Goal: Find specific page/section

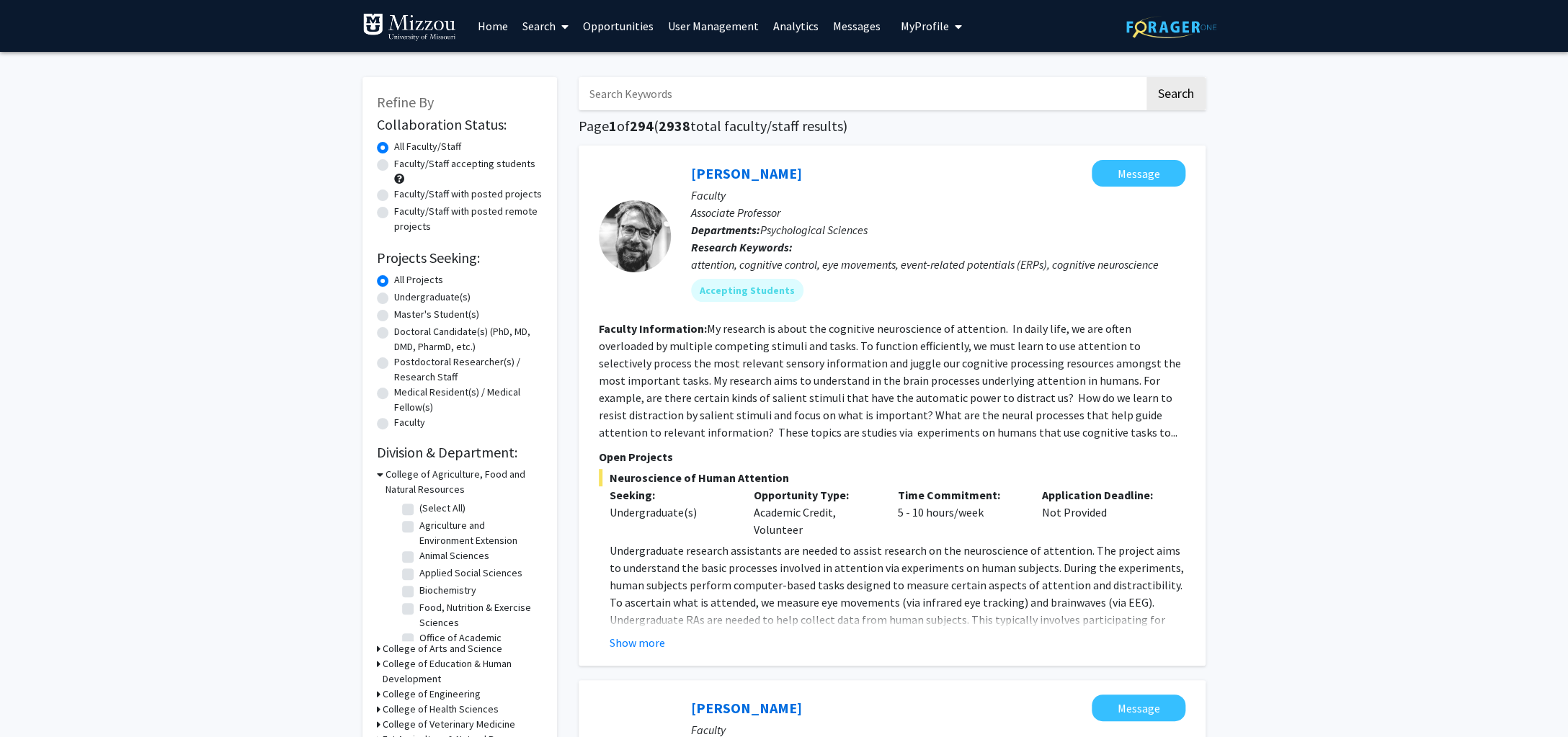
click at [739, 95] on input "Search Keywords" at bounding box center [861, 93] width 565 height 33
type input "[PERSON_NAME]"
click at [1146, 77] on button "Search" at bounding box center [1176, 93] width 59 height 33
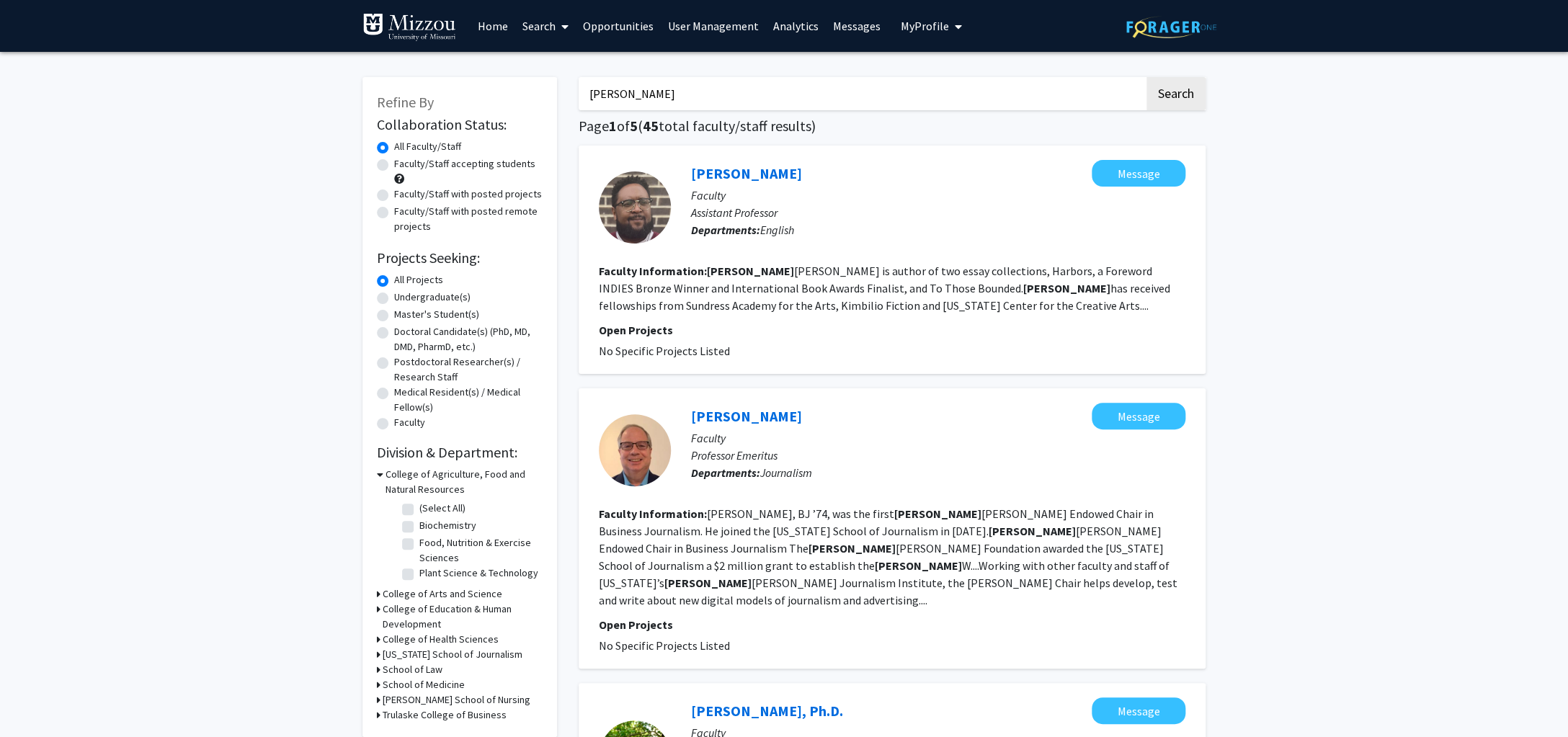
drag, startPoint x: 635, startPoint y: 105, endPoint x: 414, endPoint y: 140, distance: 223.8
click at [578, 110] on input "[PERSON_NAME]" at bounding box center [861, 93] width 565 height 33
click at [758, 167] on link "[PERSON_NAME]" at bounding box center [746, 173] width 111 height 18
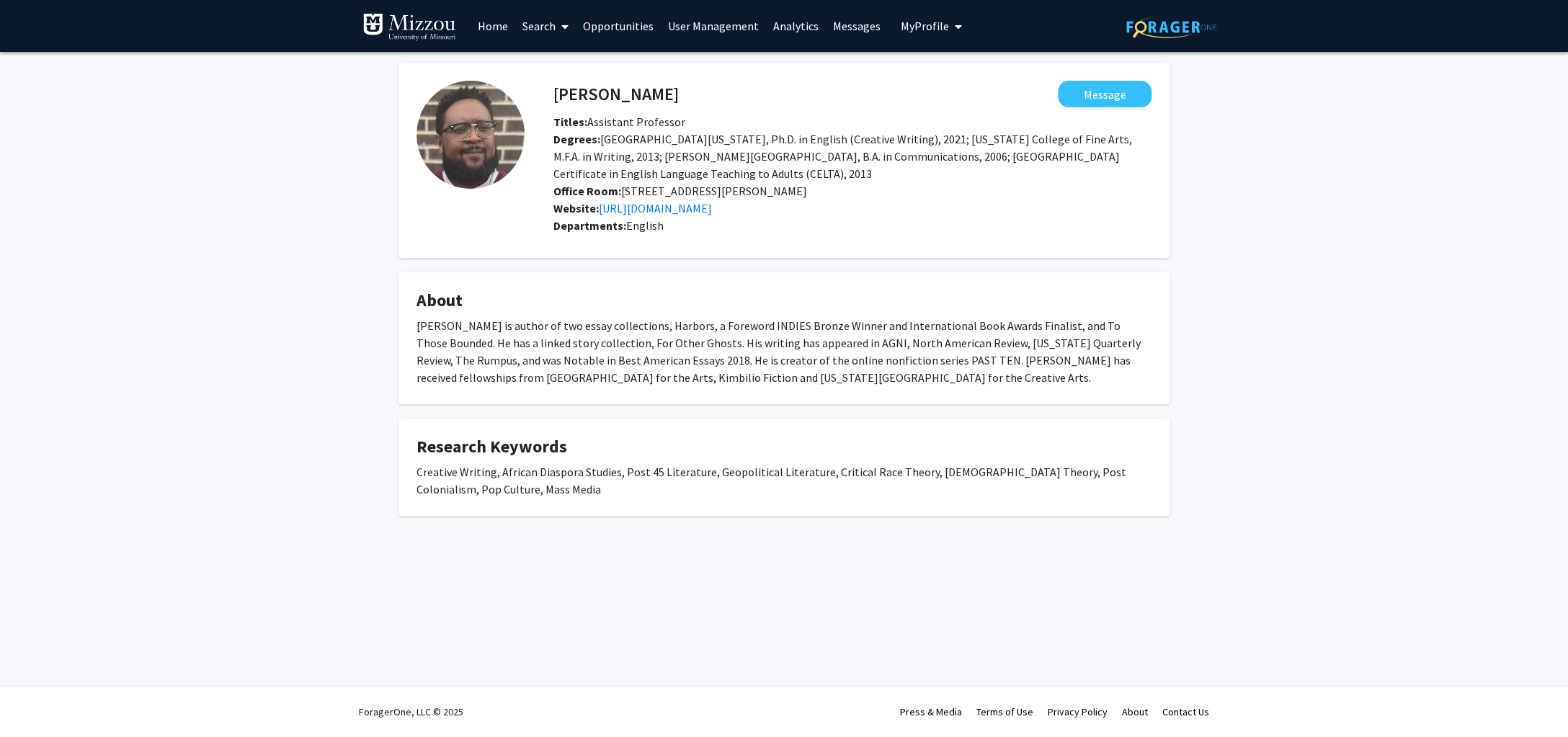
click at [679, 103] on fg-popover "Message" at bounding box center [915, 94] width 473 height 27
click at [543, 26] on link "Search" at bounding box center [546, 26] width 60 height 50
click at [548, 65] on span "Faculty/Staff" at bounding box center [569, 66] width 106 height 29
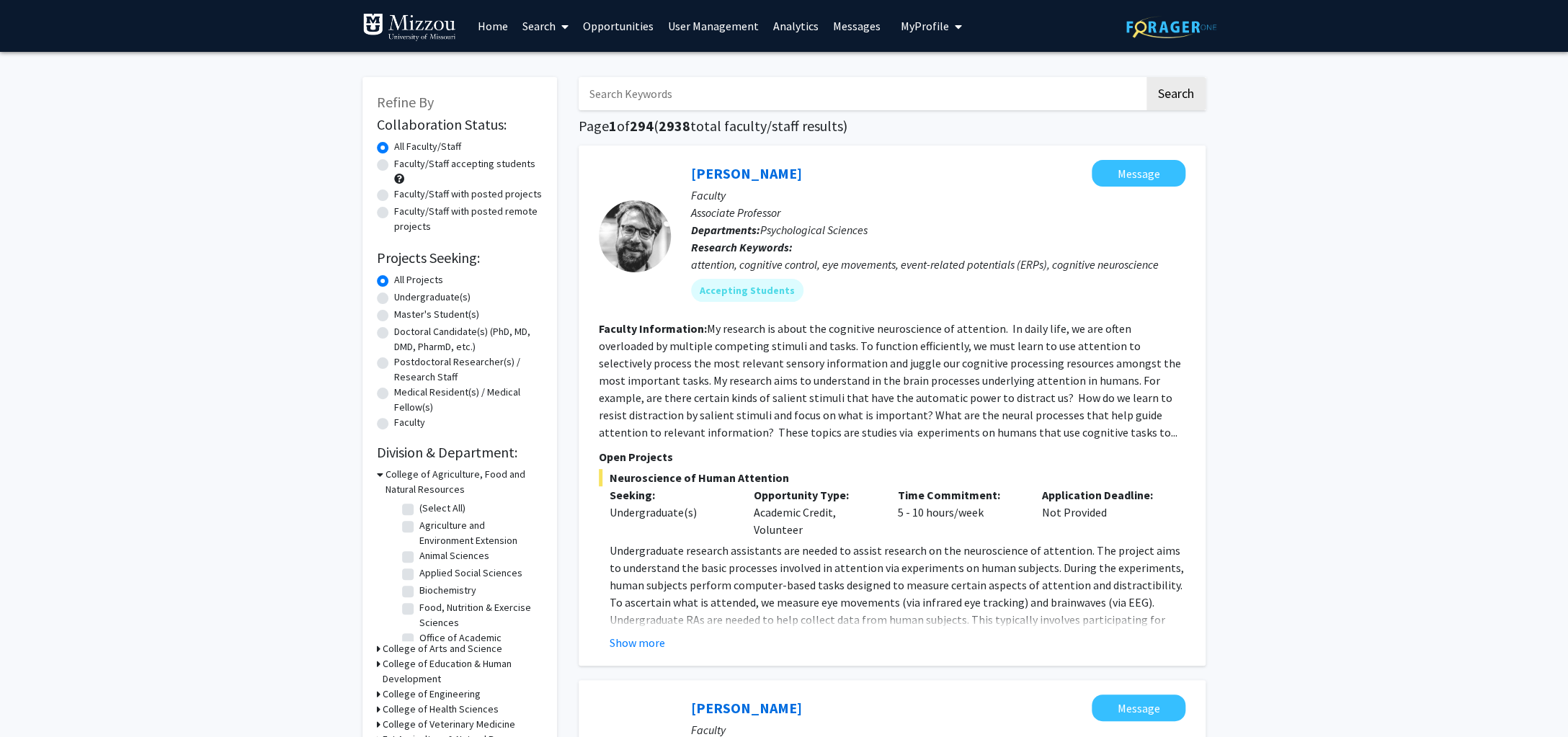
click at [659, 94] on input "Search Keywords" at bounding box center [861, 93] width 565 height 33
type input "chaoran"
click at [1146, 77] on button "Search" at bounding box center [1176, 93] width 59 height 33
